Goal: Information Seeking & Learning: Learn about a topic

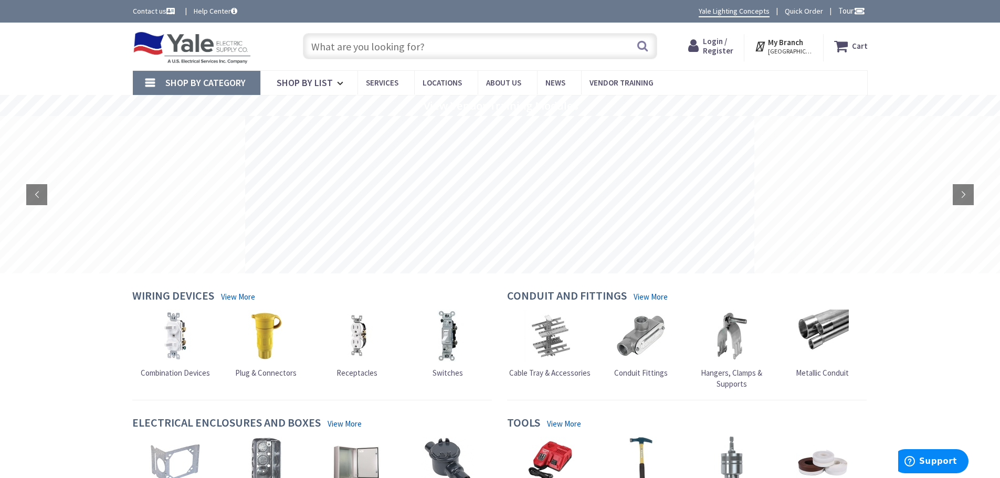
click at [475, 40] on input "text" at bounding box center [480, 46] width 354 height 26
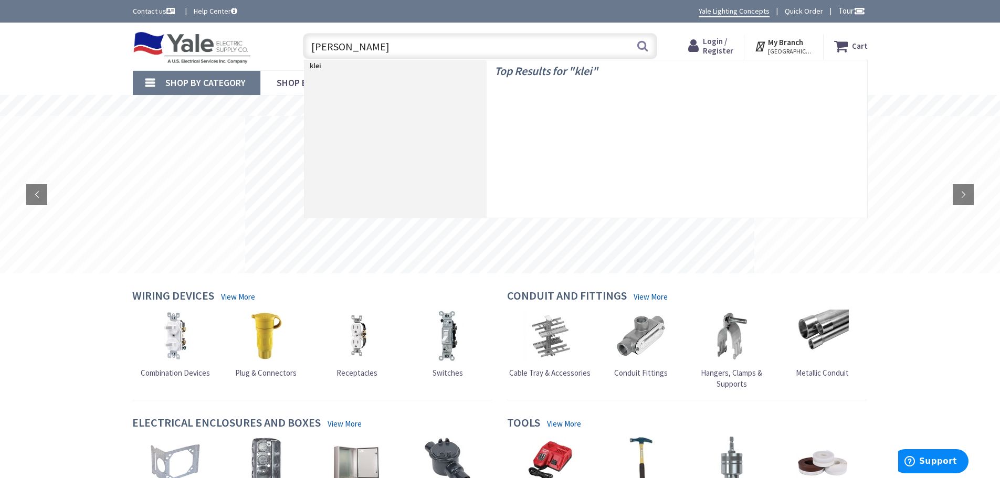
type input "klein"
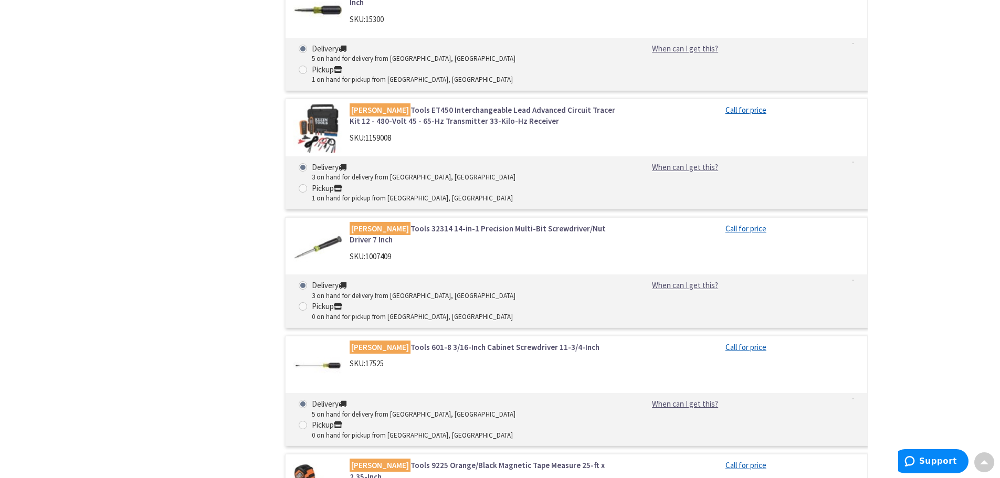
scroll to position [2678, 0]
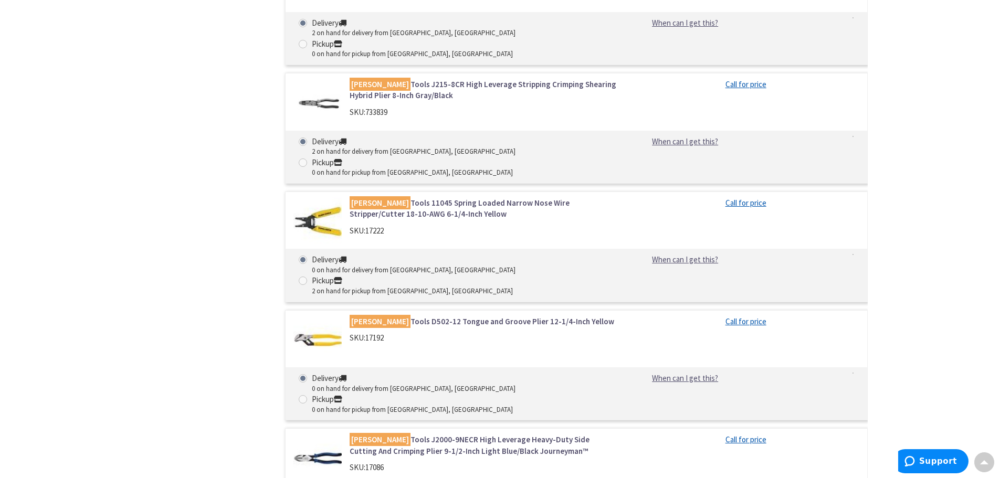
scroll to position [7409, 0]
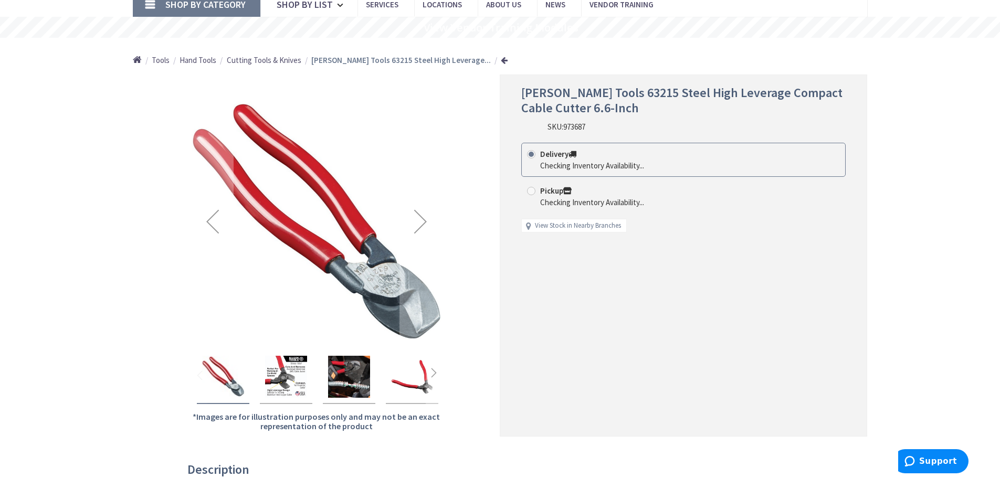
scroll to position [105, 0]
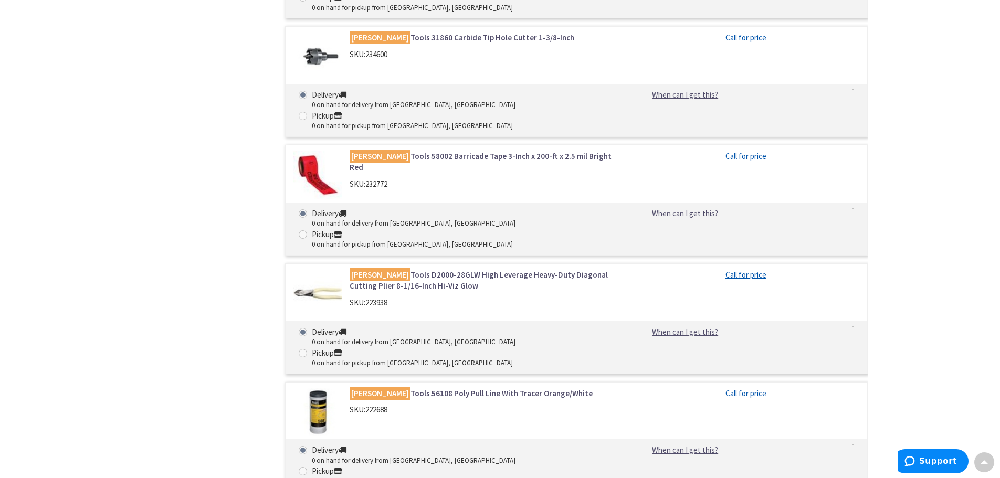
scroll to position [41596, 0]
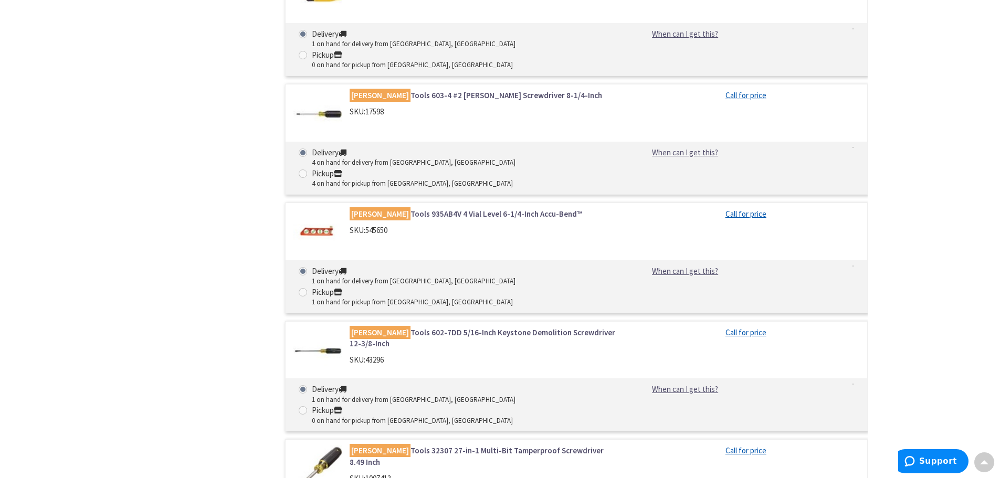
scroll to position [3363, 0]
